Goal: Find specific page/section: Find specific page/section

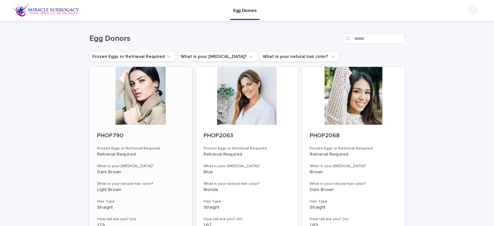
click at [137, 81] on div at bounding box center [140, 96] width 103 height 58
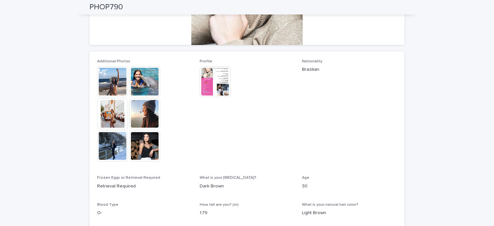
scroll to position [95, 0]
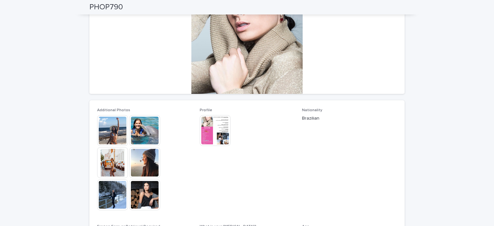
click at [211, 126] on img at bounding box center [215, 130] width 31 height 31
